Goal: Task Accomplishment & Management: Complete application form

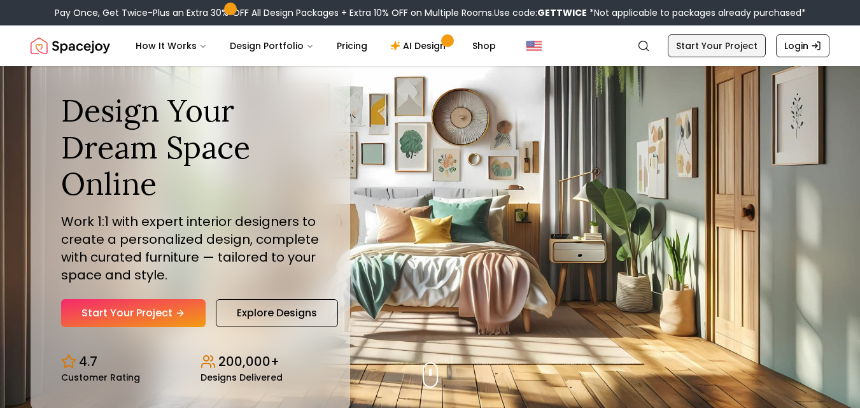
click at [729, 48] on link "Start Your Project" at bounding box center [716, 45] width 98 height 23
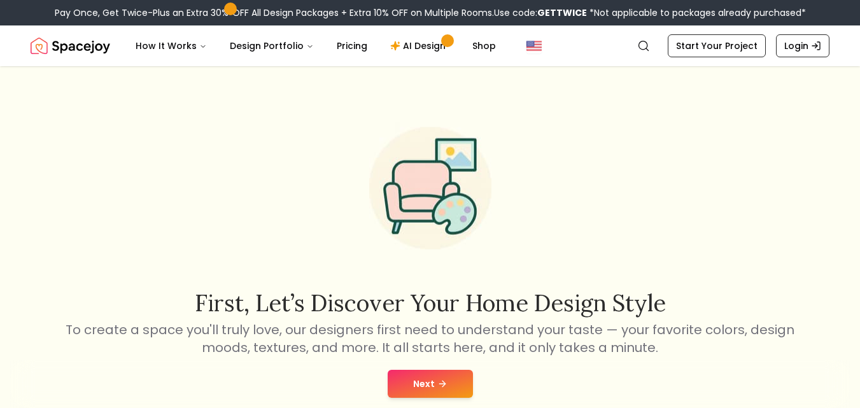
click at [420, 379] on button "Next" at bounding box center [429, 384] width 85 height 28
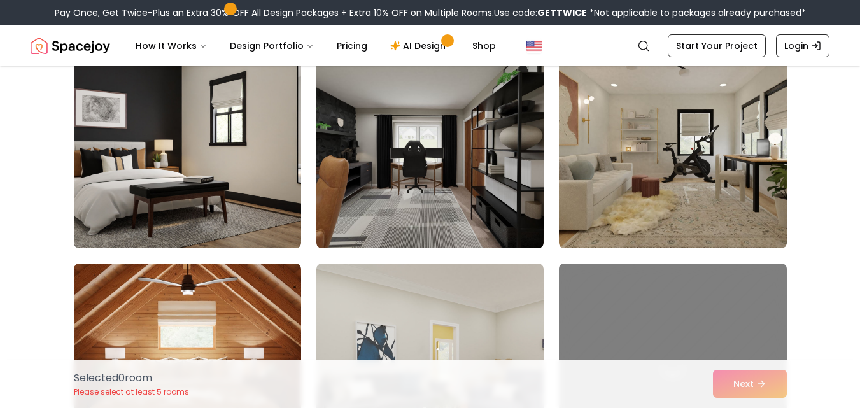
scroll to position [1229, 0]
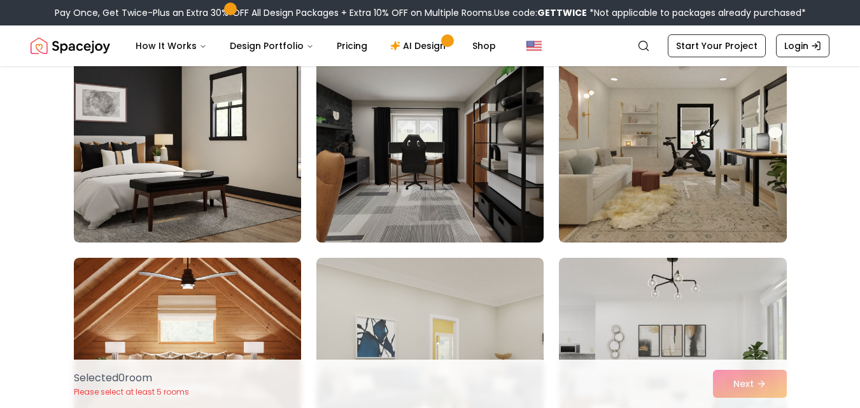
click at [456, 174] on img at bounding box center [429, 141] width 239 height 214
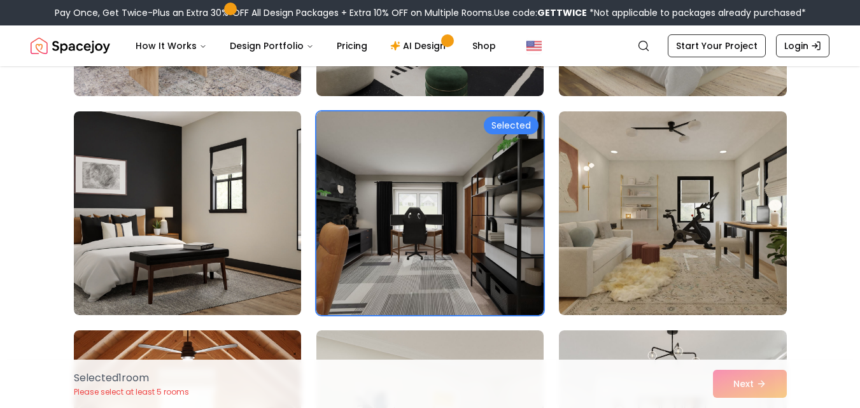
scroll to position [1151, 0]
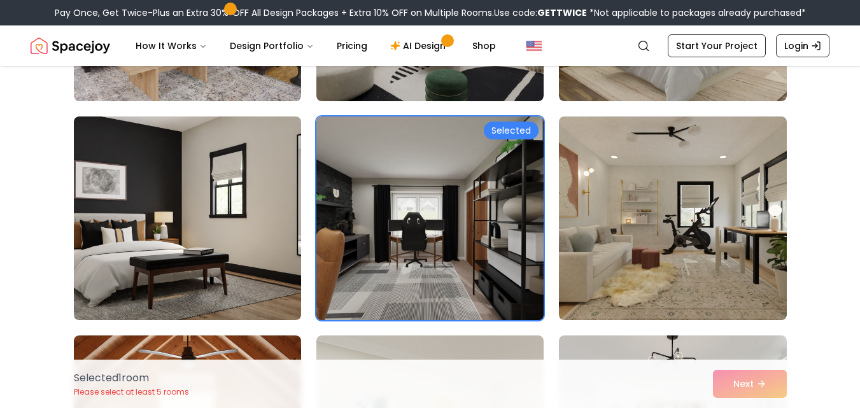
click at [508, 129] on div "Selected" at bounding box center [511, 131] width 55 height 18
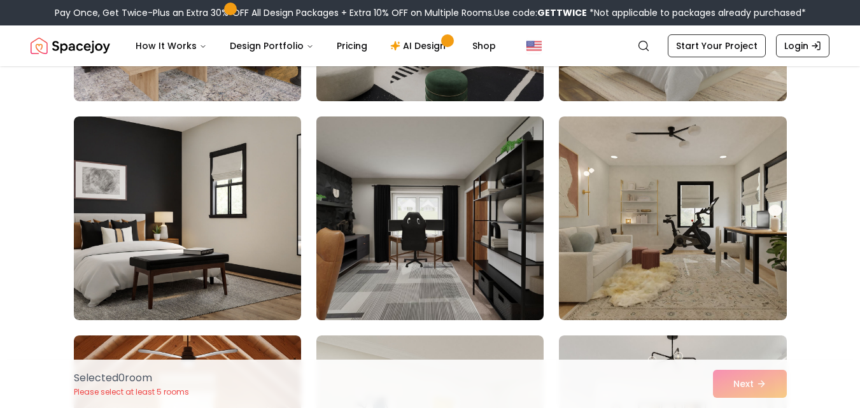
click at [508, 129] on img at bounding box center [429, 218] width 239 height 214
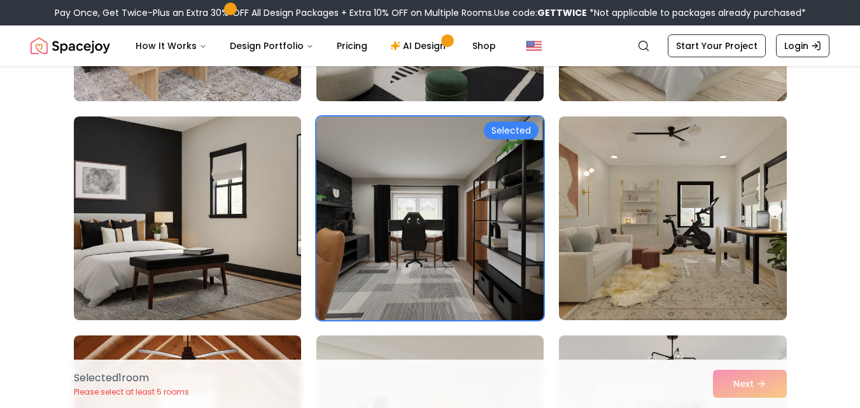
click at [745, 380] on div "Selected 1 room Please select at least 5 rooms Next" at bounding box center [430, 383] width 733 height 48
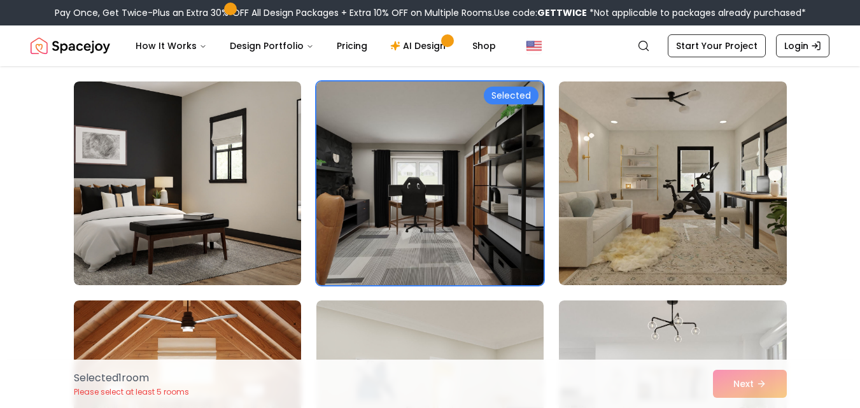
scroll to position [1181, 0]
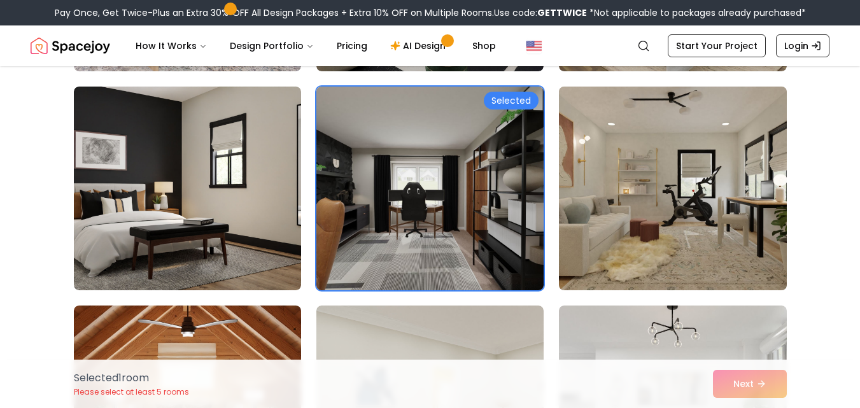
click at [693, 197] on img at bounding box center [672, 188] width 239 height 214
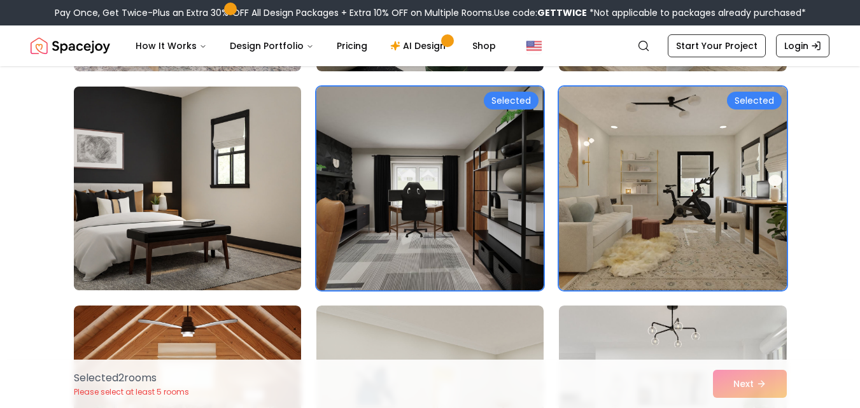
click at [202, 206] on img at bounding box center [187, 188] width 239 height 214
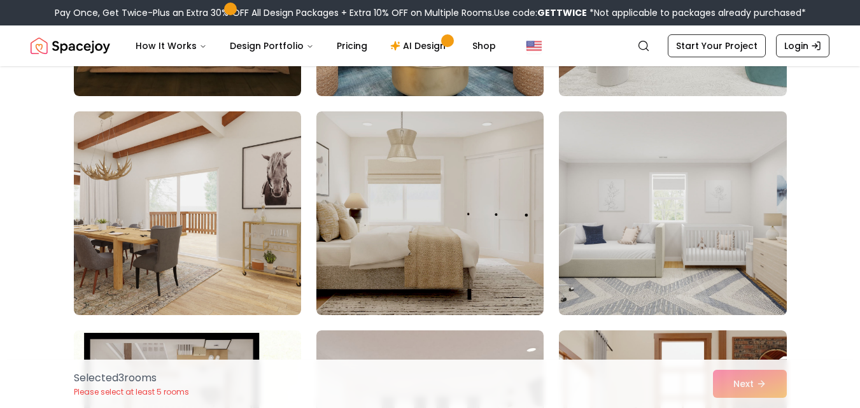
scroll to position [1626, 0]
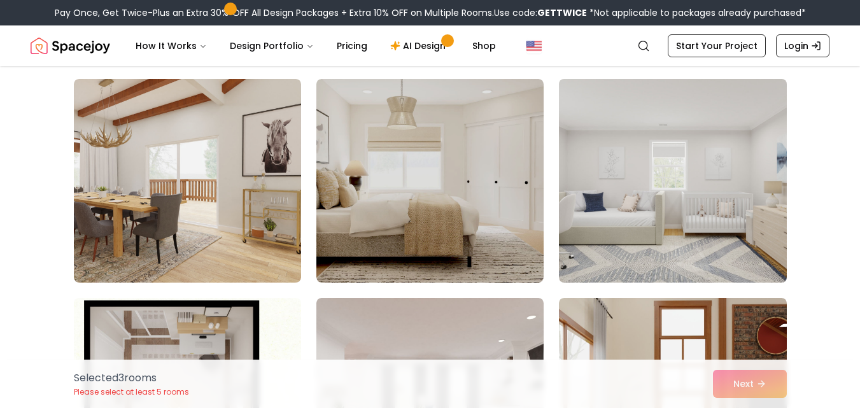
click at [688, 196] on img at bounding box center [672, 181] width 239 height 214
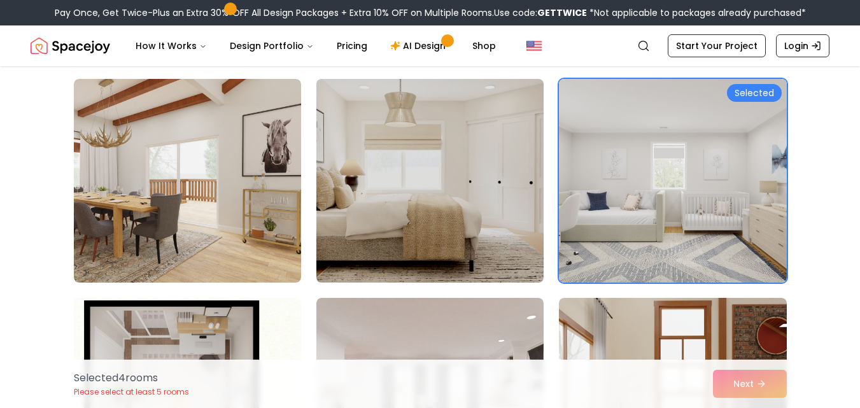
click at [459, 228] on img at bounding box center [429, 181] width 239 height 214
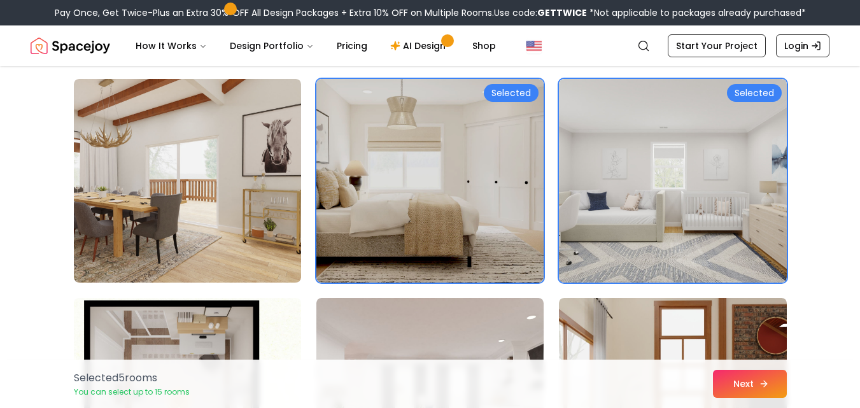
click at [758, 387] on icon at bounding box center [763, 384] width 10 height 10
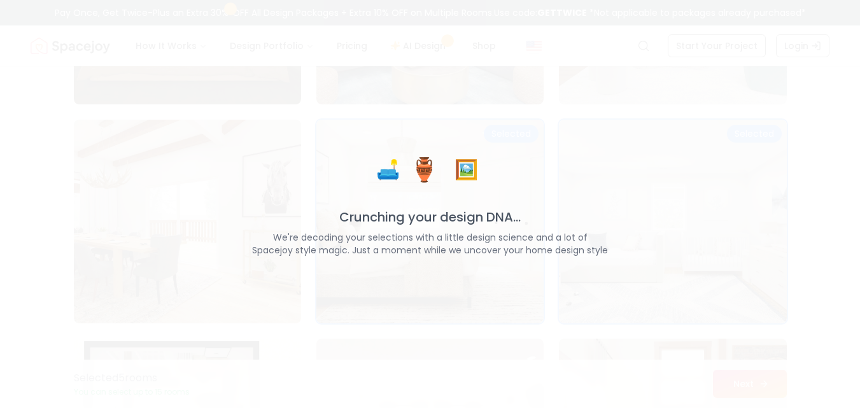
scroll to position [1667, 0]
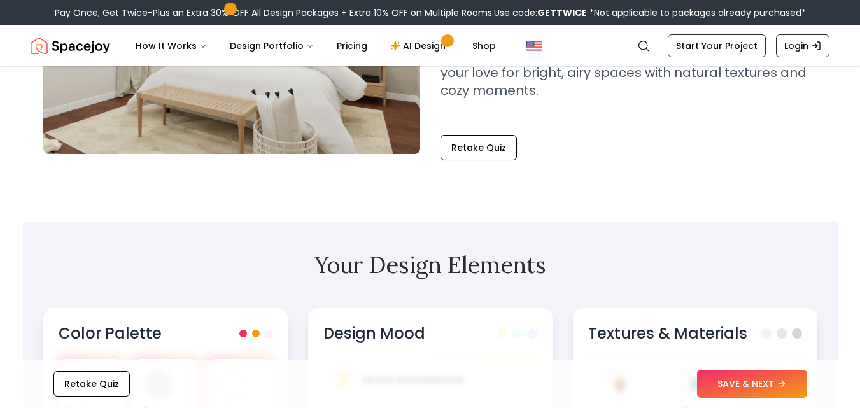
scroll to position [245, 0]
